Goal: Task Accomplishment & Management: Use online tool/utility

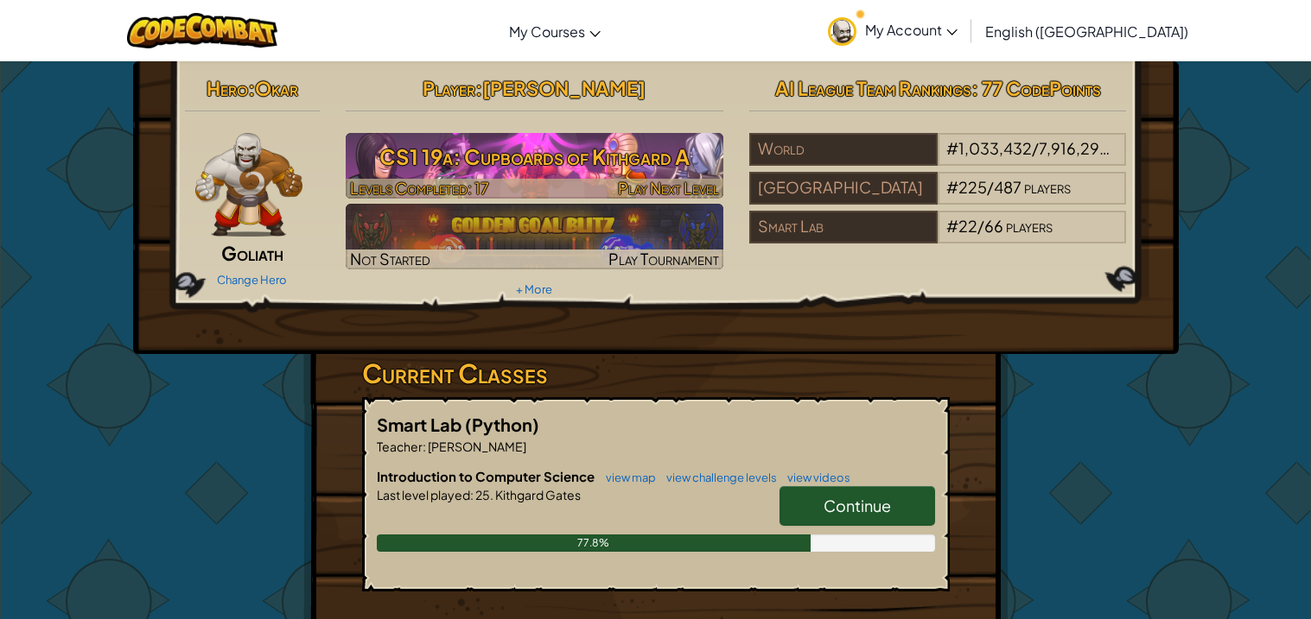
click at [572, 165] on h3 "CS1 19a: Cupboards of Kithgard A" at bounding box center [535, 156] width 378 height 39
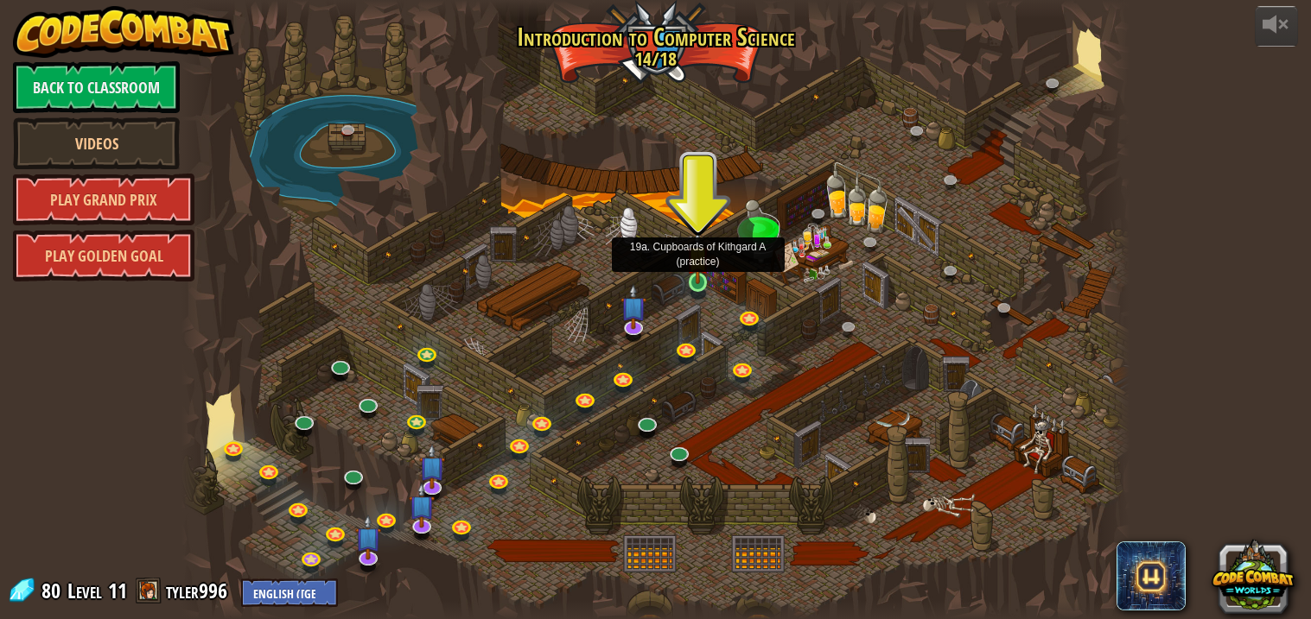
click at [697, 277] on img at bounding box center [697, 258] width 23 height 54
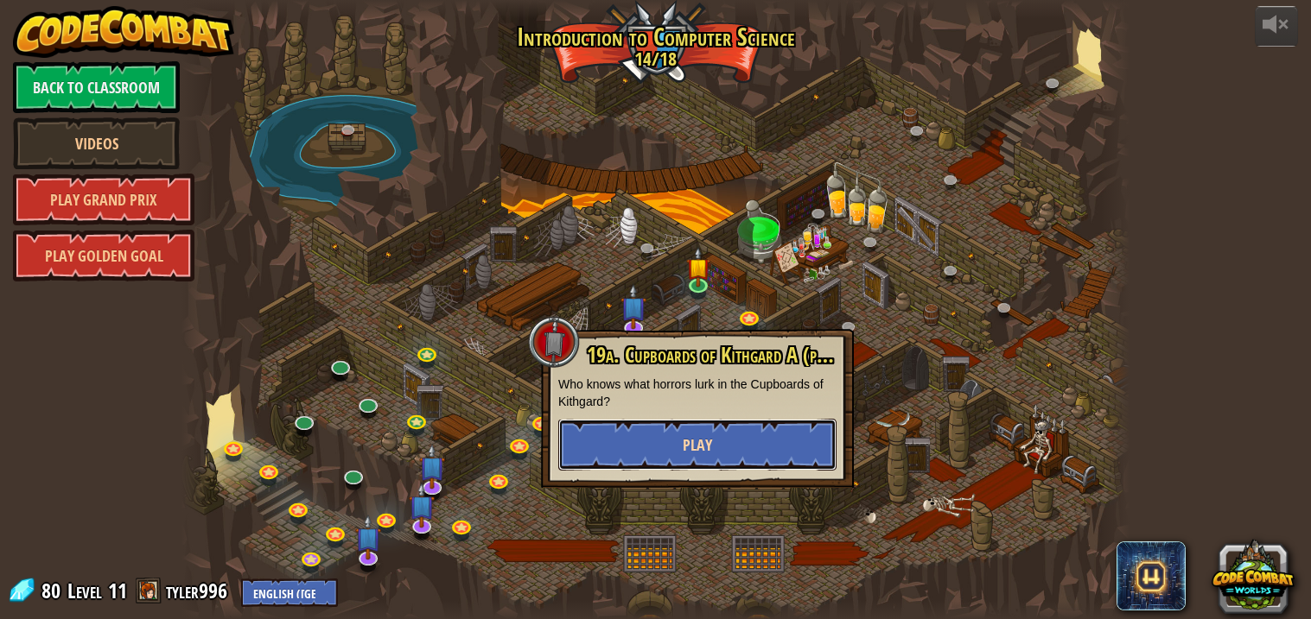
click at [706, 441] on span "Play" at bounding box center [696, 446] width 29 height 22
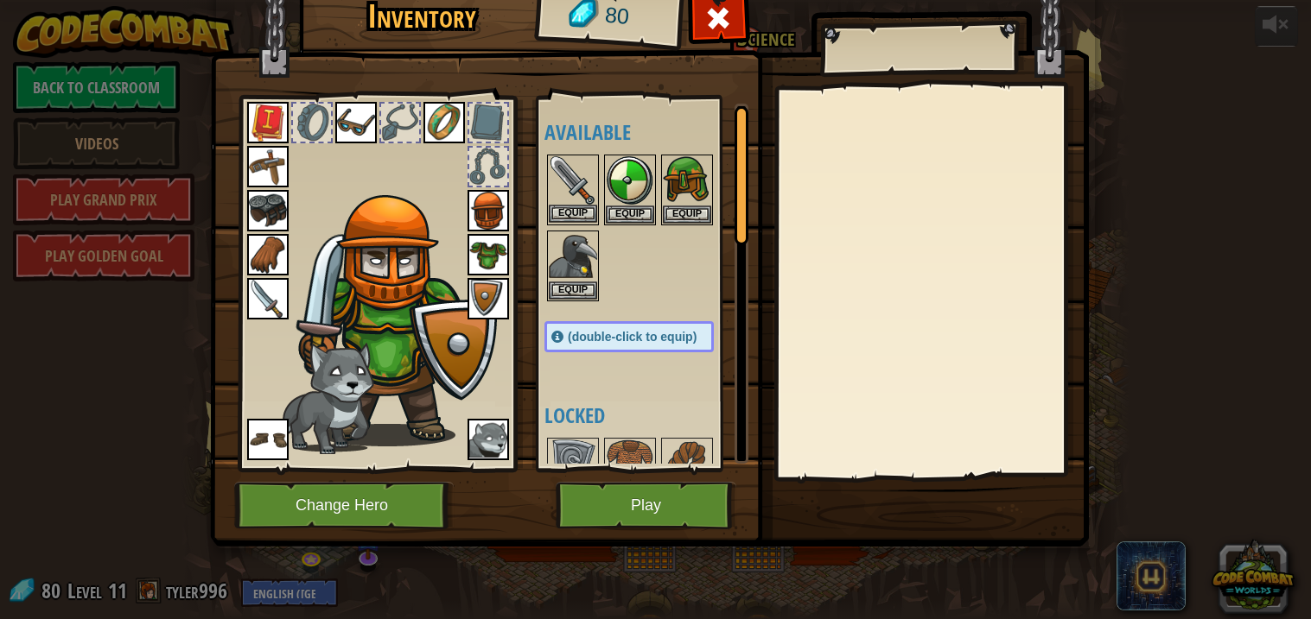
click at [570, 175] on img at bounding box center [573, 180] width 48 height 48
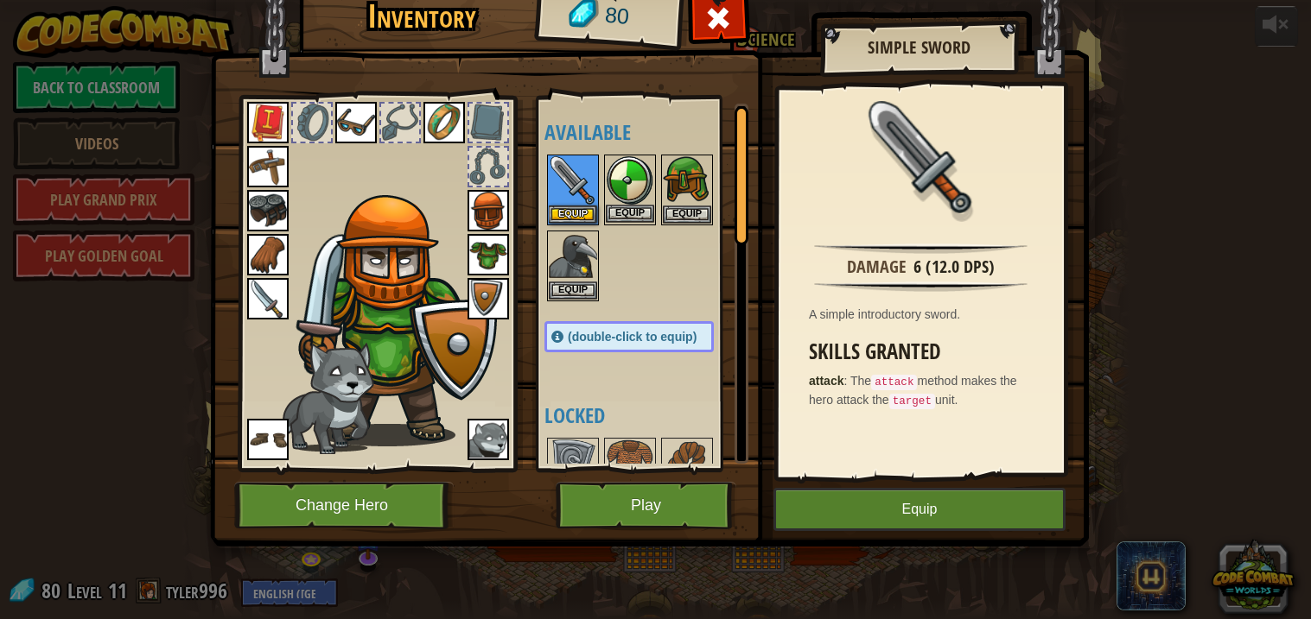
click at [634, 170] on img at bounding box center [630, 180] width 48 height 48
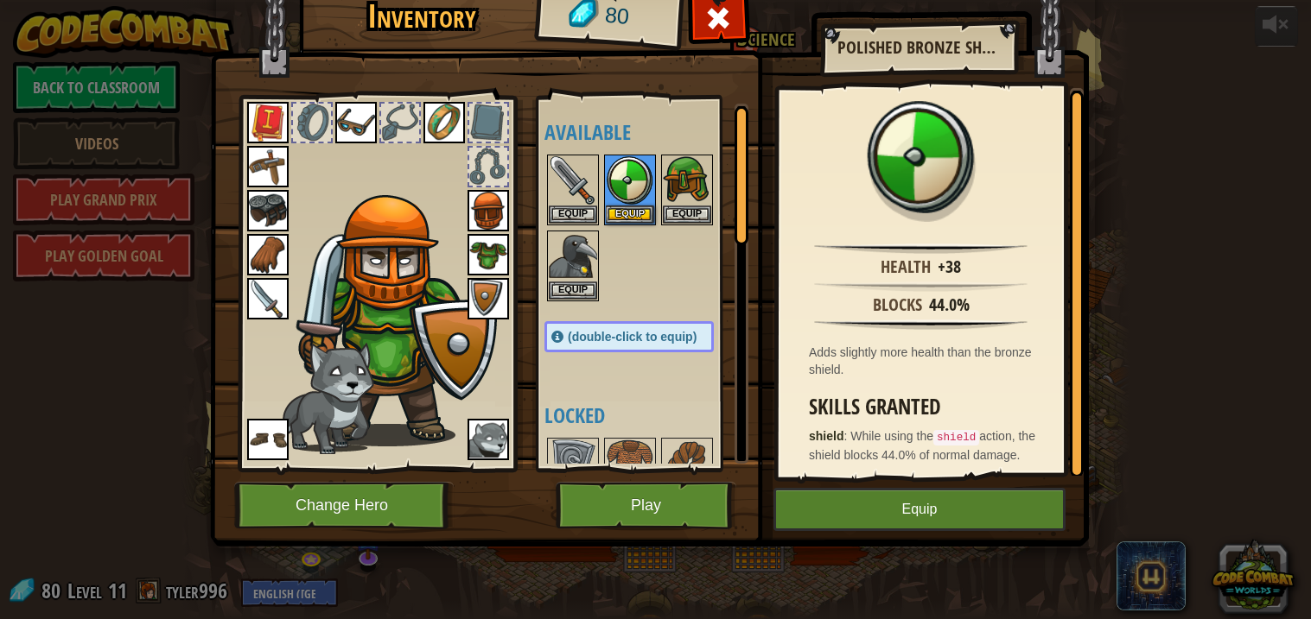
click at [266, 289] on img at bounding box center [267, 298] width 41 height 41
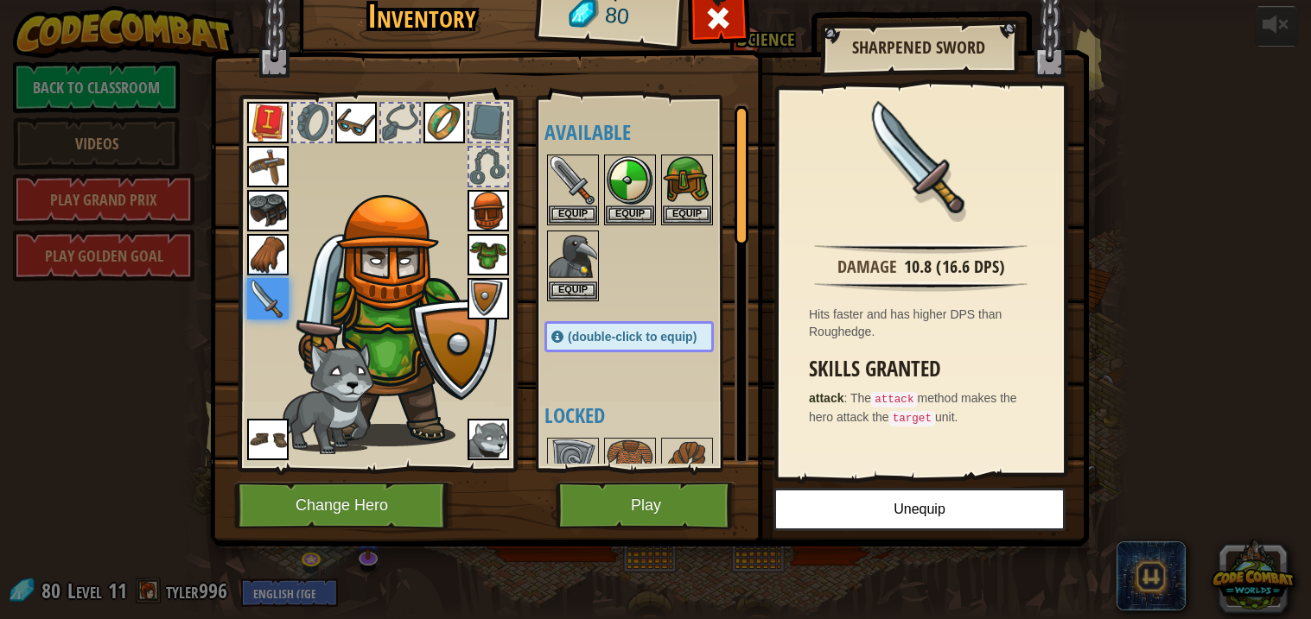
click at [492, 434] on img at bounding box center [487, 439] width 41 height 41
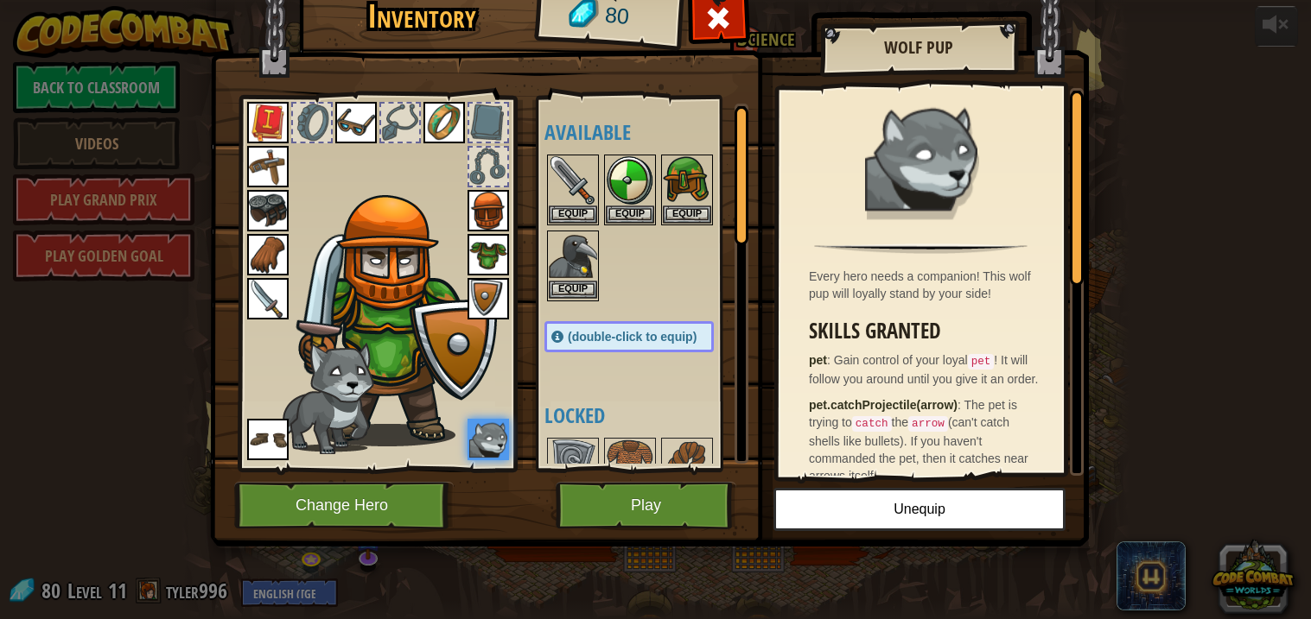
click at [577, 250] on img at bounding box center [573, 256] width 48 height 48
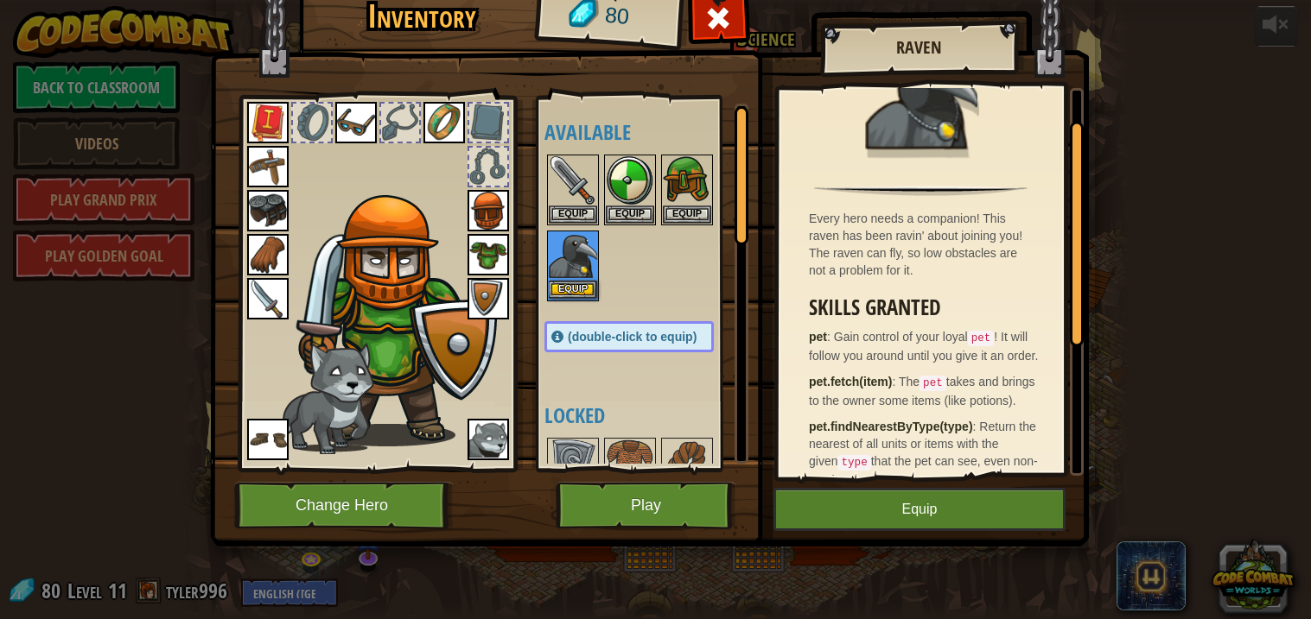
scroll to position [51, 0]
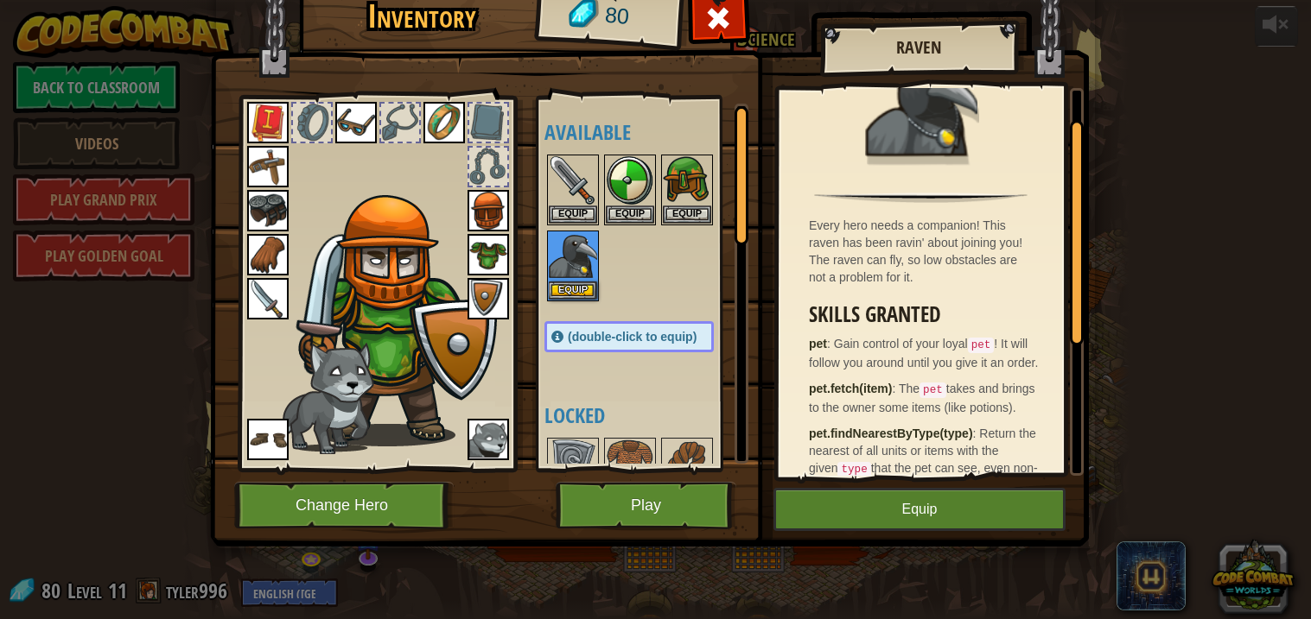
click at [481, 448] on img at bounding box center [487, 439] width 41 height 41
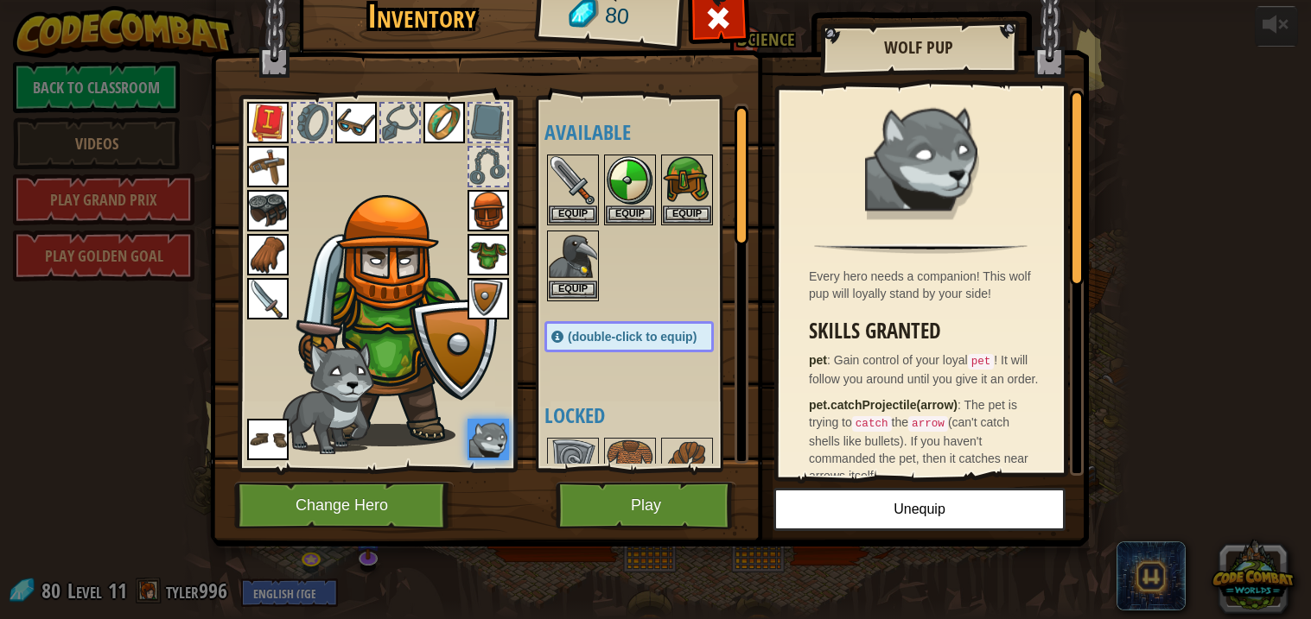
click at [569, 246] on img at bounding box center [573, 256] width 48 height 48
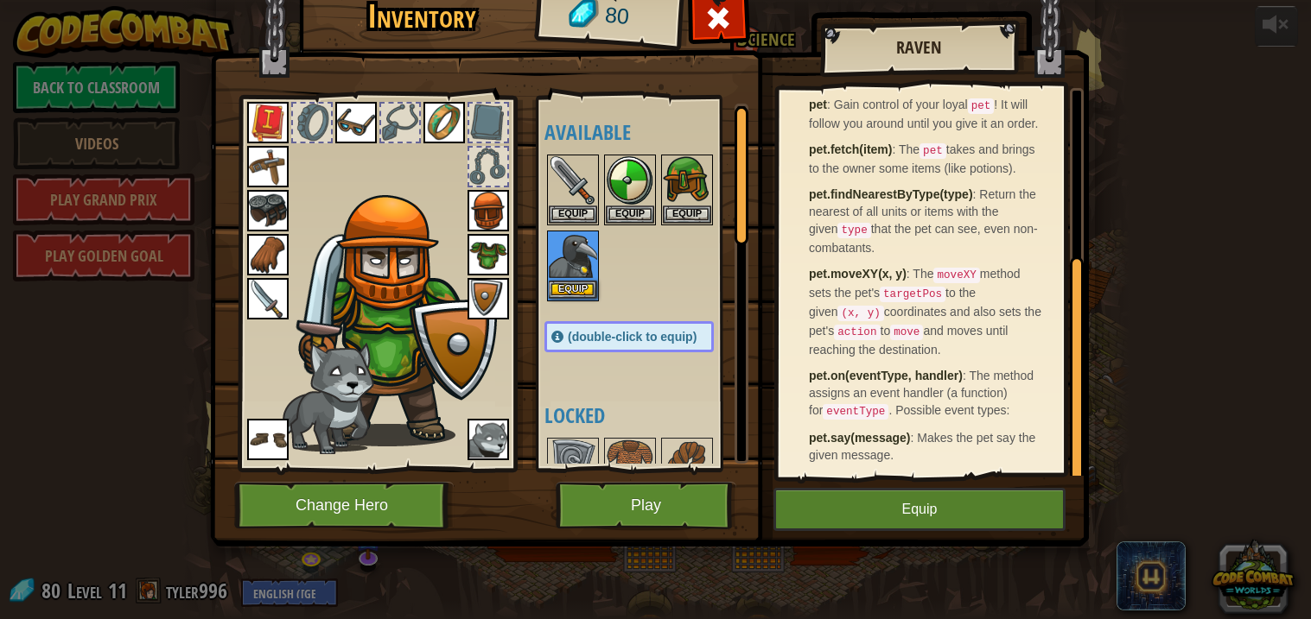
scroll to position [0, 0]
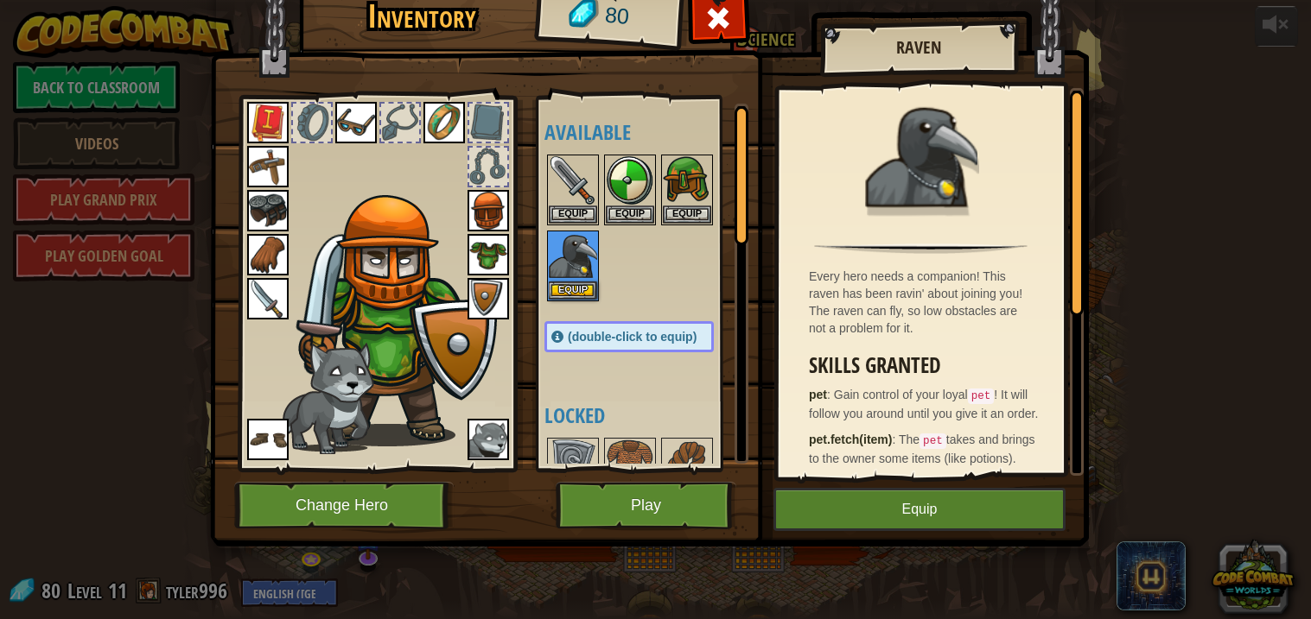
click at [557, 336] on span at bounding box center [557, 337] width 12 height 12
click at [631, 330] on span "(double-click to equip)" at bounding box center [632, 337] width 129 height 14
